Goal: Find specific page/section

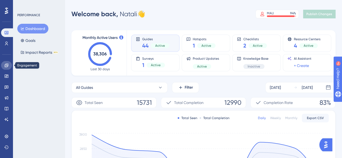
click at [5, 65] on icon at bounding box center [6, 65] width 4 height 4
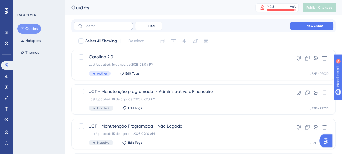
click at [105, 23] on label at bounding box center [103, 26] width 59 height 9
click at [105, 24] on input "text" at bounding box center [107, 26] width 44 height 4
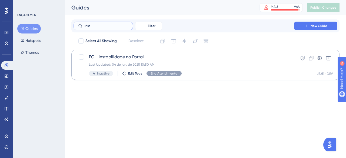
type input "inst"
click at [122, 59] on span "EC - Instabilidade no Portal" at bounding box center [184, 57] width 190 height 6
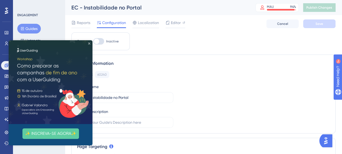
click at [88, 44] on icon "Close Preview" at bounding box center [89, 43] width 2 height 2
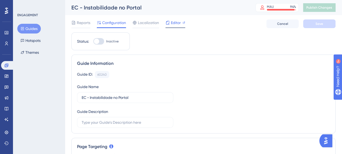
click at [176, 22] on span "Editor" at bounding box center [176, 22] width 10 height 6
